Goal: Find specific page/section: Find specific page/section

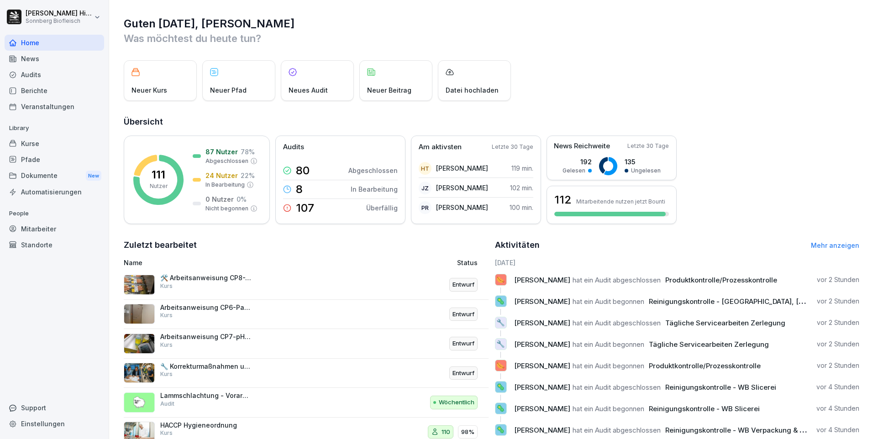
click at [32, 75] on div "Audits" at bounding box center [55, 75] width 100 height 16
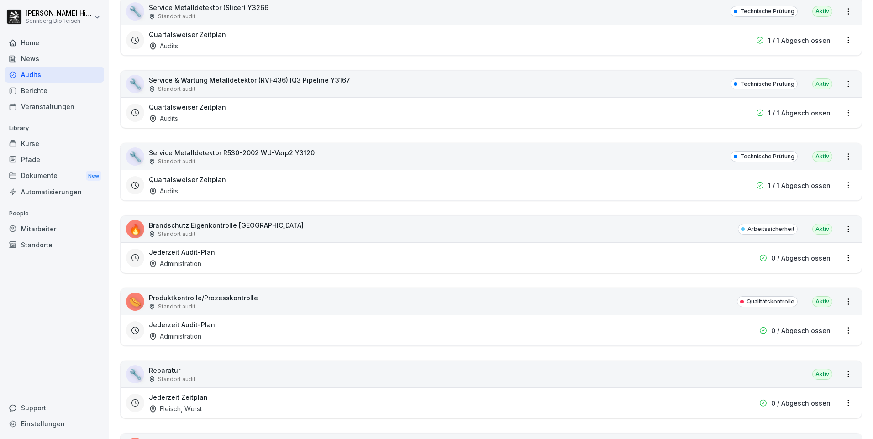
scroll to position [5525, 0]
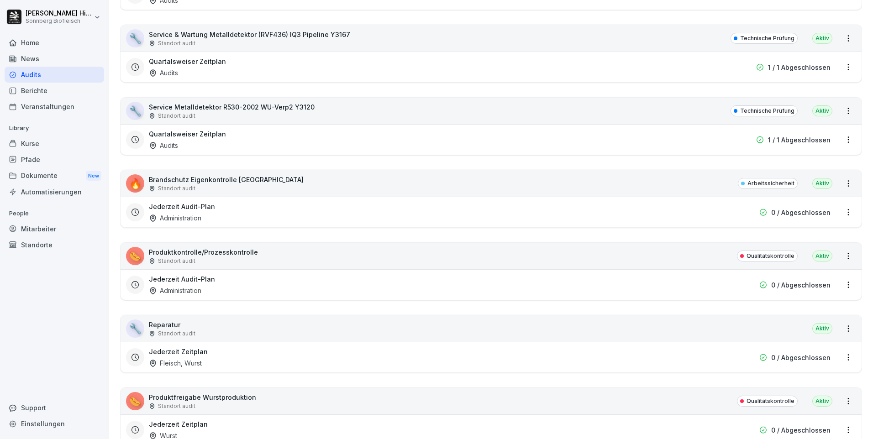
click at [204, 397] on p "Produktfreigabe Wurstproduktion" at bounding box center [202, 398] width 107 height 10
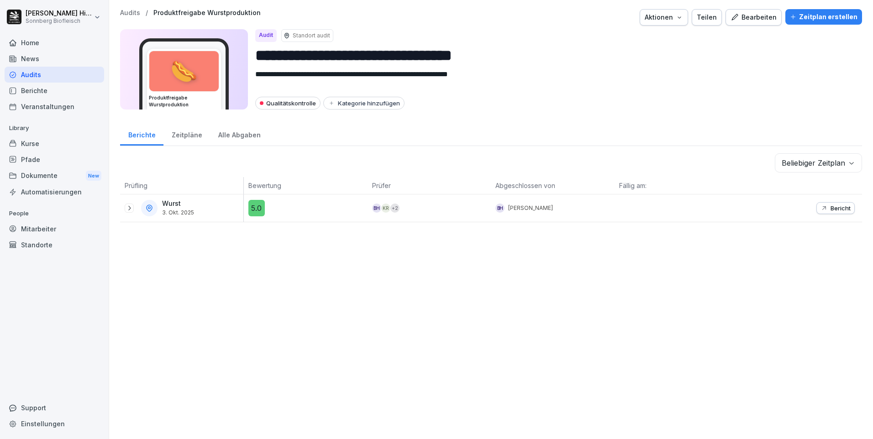
click at [128, 210] on icon at bounding box center [129, 208] width 7 height 7
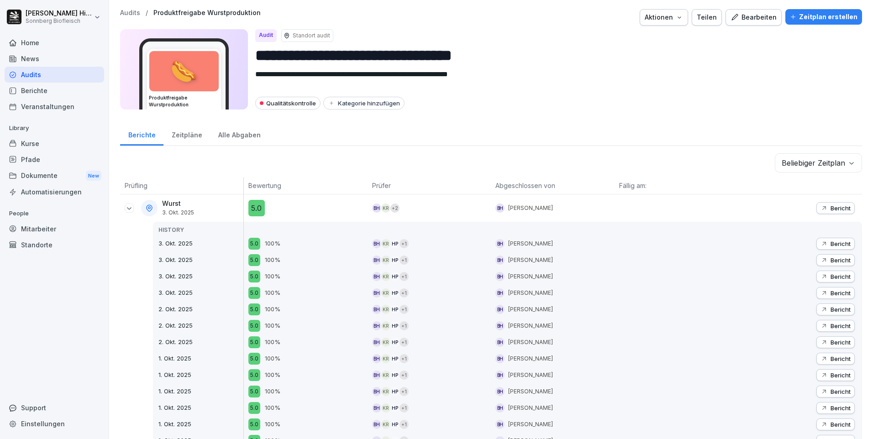
scroll to position [91, 0]
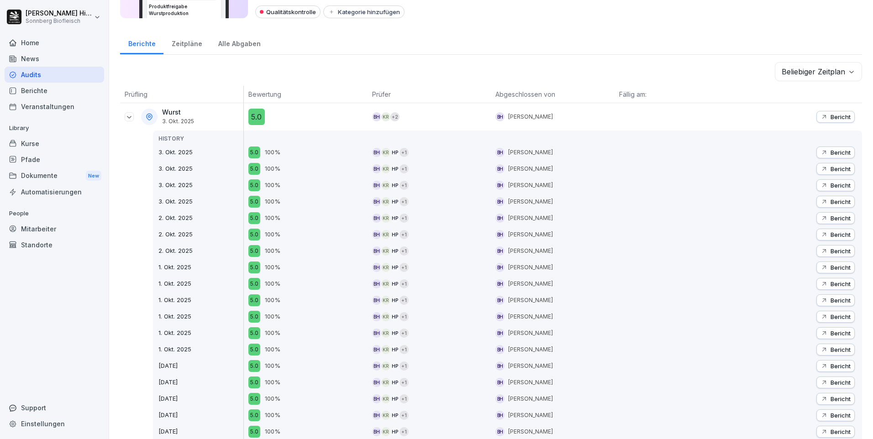
click at [841, 247] on button "Bericht" at bounding box center [835, 251] width 38 height 12
